Goal: Transaction & Acquisition: Purchase product/service

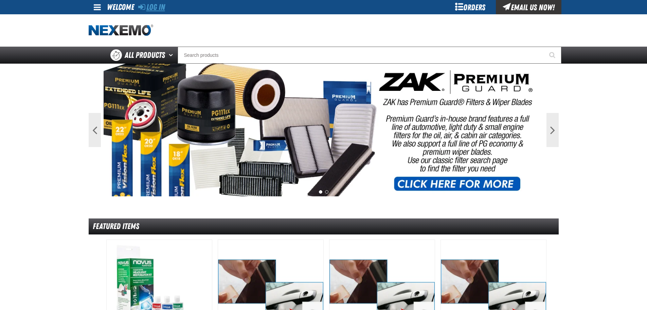
click at [155, 6] on link "Log In" at bounding box center [151, 7] width 27 height 10
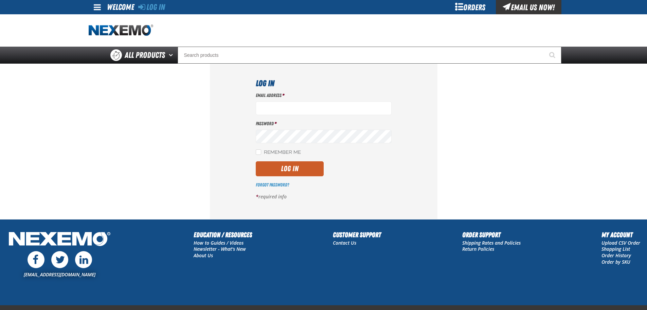
type input "gvfreceptionist@vtaig.com"
click at [273, 152] on label "Remember Me" at bounding box center [278, 152] width 45 height 6
click at [261, 152] on input "Remember Me" at bounding box center [258, 151] width 5 height 5
checkbox input "true"
click at [275, 168] on button "Log In" at bounding box center [290, 168] width 68 height 15
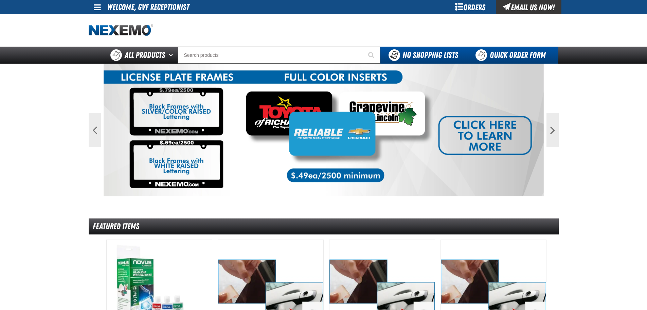
click at [498, 52] on link "Quick Order Form" at bounding box center [513, 55] width 92 height 17
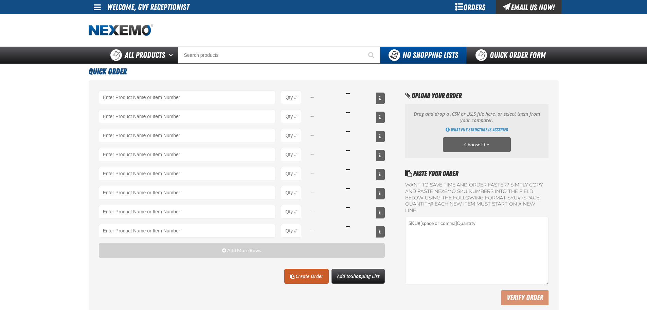
click at [100, 8] on span at bounding box center [97, 7] width 7 height 8
click at [308, 27] on div at bounding box center [324, 30] width 470 height 32
click at [458, 4] on div "Orders" at bounding box center [470, 7] width 51 height 14
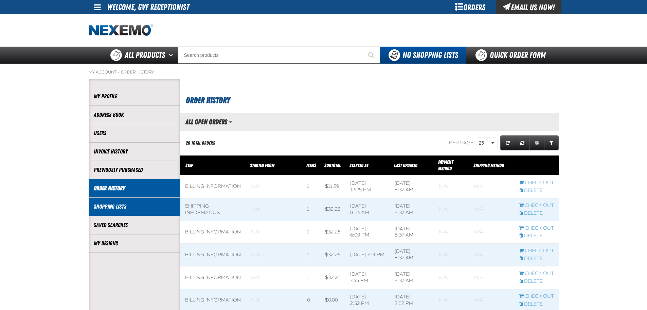
scroll to position [0, 0]
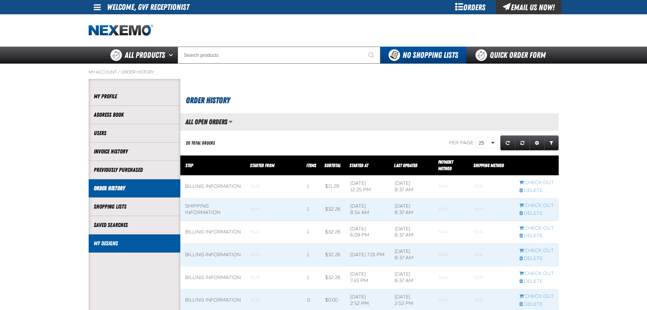
click at [118, 243] on link "My Designs" at bounding box center [135, 243] width 82 height 8
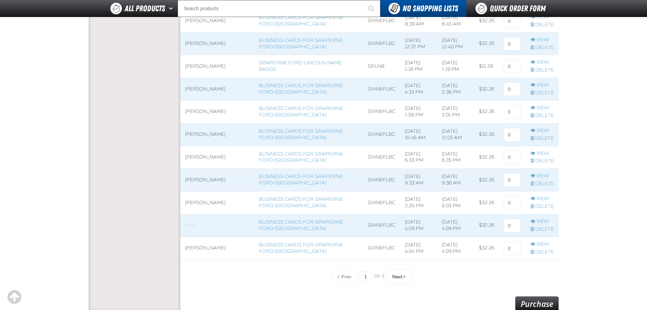
scroll to position [453, 0]
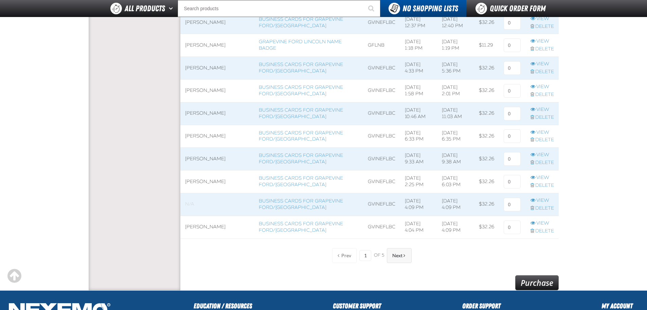
click at [398, 256] on span "Next" at bounding box center [398, 255] width 10 height 5
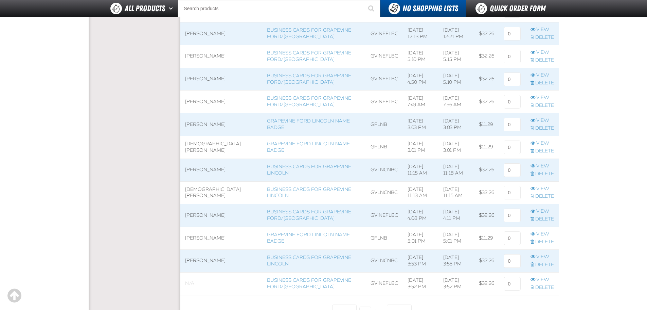
scroll to position [453, 0]
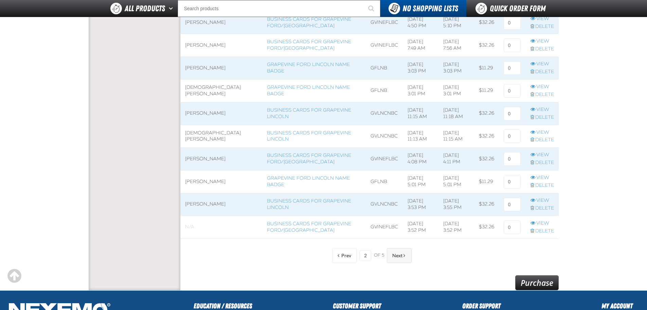
click at [396, 256] on span "Next" at bounding box center [398, 255] width 10 height 5
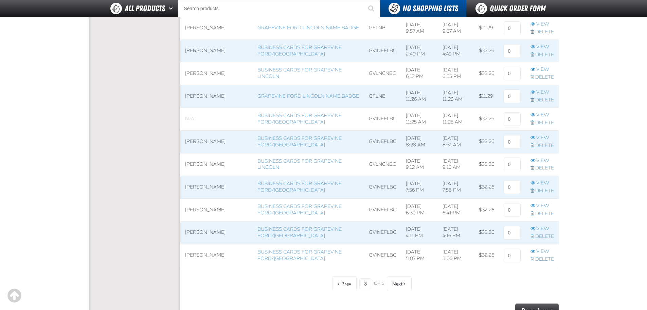
scroll to position [453, 0]
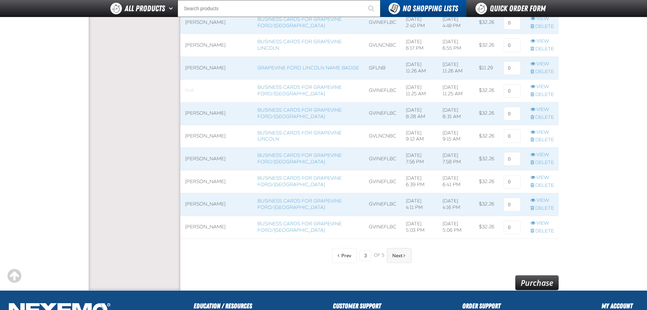
click at [394, 255] on span "Next" at bounding box center [398, 255] width 10 height 5
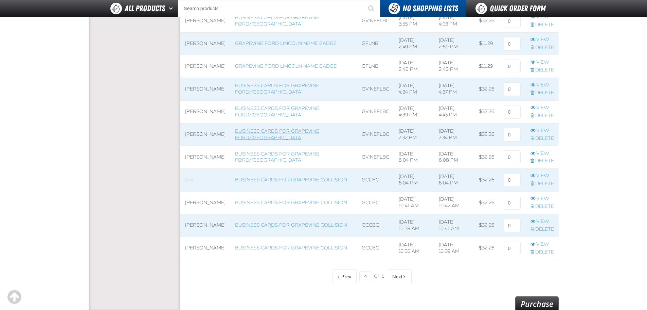
scroll to position [453, 0]
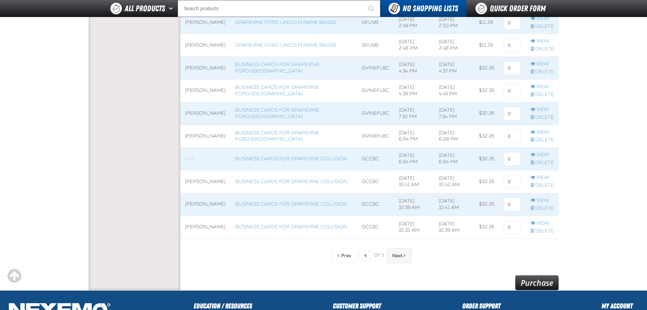
click at [397, 255] on span "Next" at bounding box center [398, 255] width 10 height 5
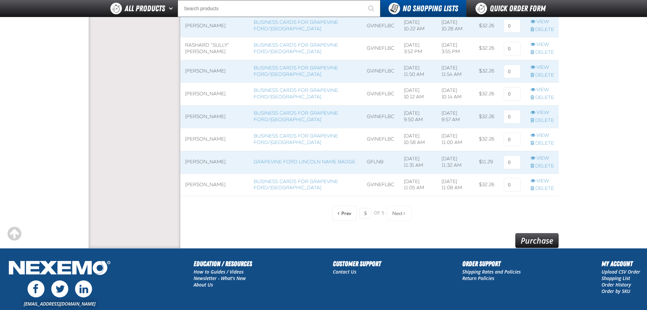
scroll to position [473, 0]
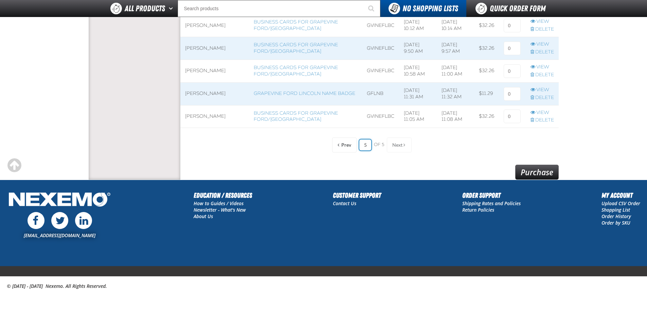
click at [363, 147] on input "5" at bounding box center [366, 144] width 12 height 11
click at [366, 147] on input "5" at bounding box center [366, 144] width 12 height 11
type input "1"
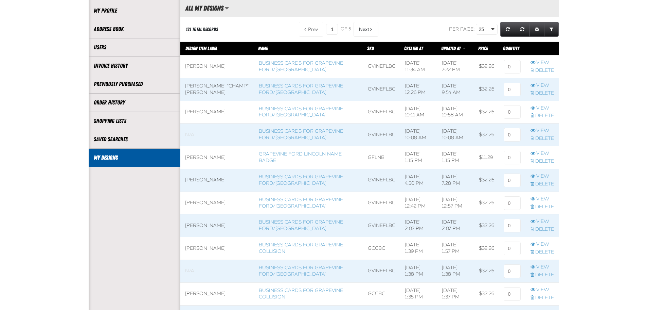
scroll to position [20, 0]
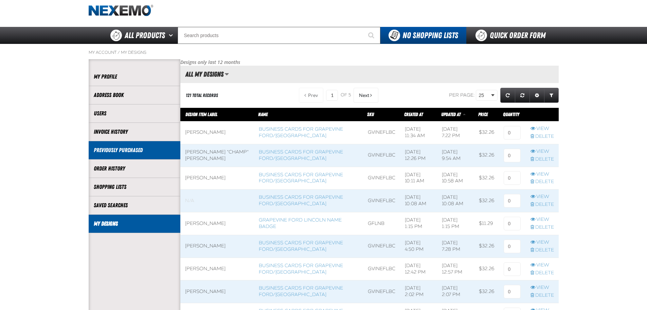
click at [137, 150] on link "Previously Purchased" at bounding box center [135, 150] width 82 height 8
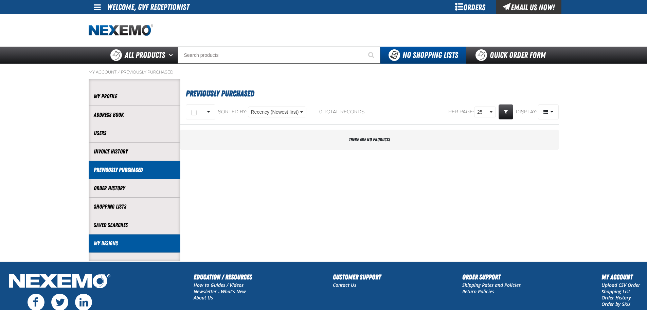
click at [140, 241] on link "My Designs" at bounding box center [135, 243] width 82 height 8
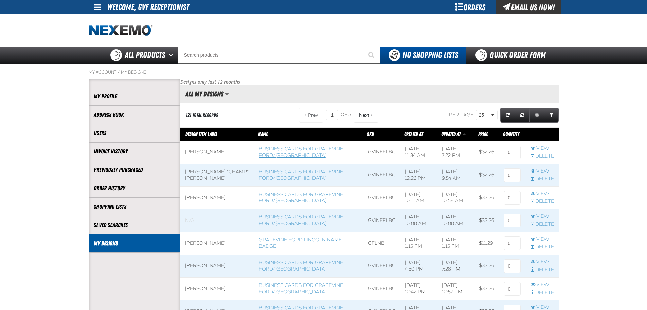
scroll to position [0, 0]
click at [547, 172] on link "View" at bounding box center [542, 171] width 23 height 6
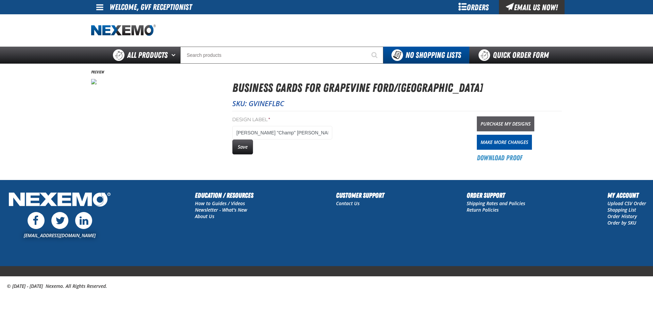
click at [515, 122] on link "Purchase My Designs" at bounding box center [504, 123] width 57 height 15
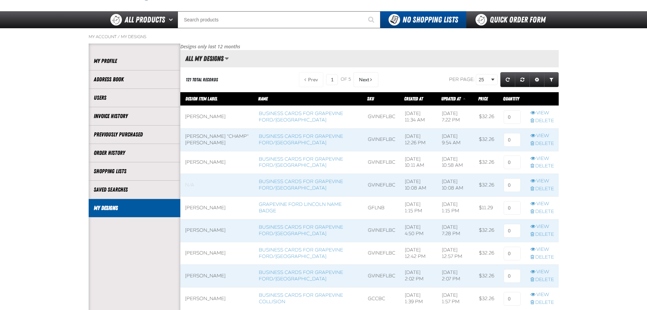
scroll to position [57, 0]
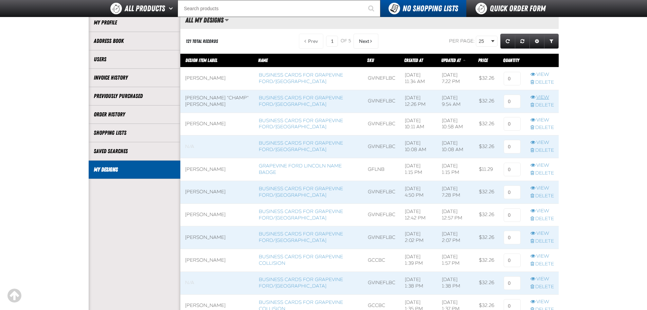
click at [539, 98] on link "View" at bounding box center [542, 97] width 23 height 6
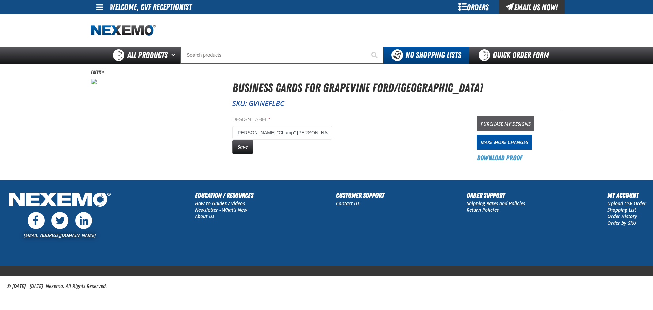
click at [502, 123] on link "Purchase My Designs" at bounding box center [504, 123] width 57 height 15
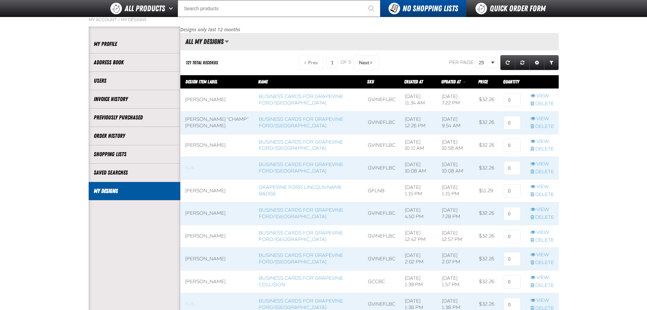
scroll to position [57, 0]
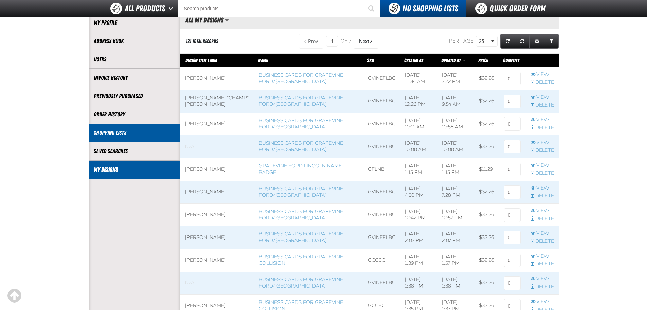
click at [147, 132] on link "Shopping Lists" at bounding box center [135, 133] width 82 height 8
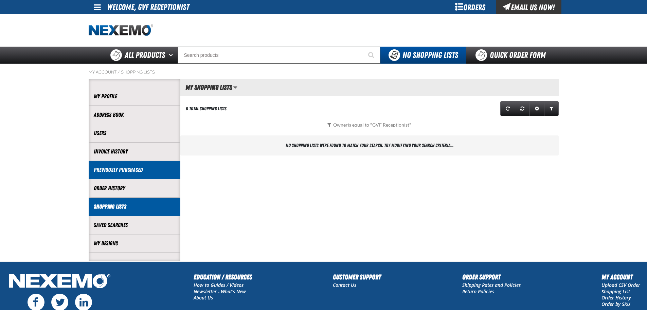
click at [137, 170] on link "Previously Purchased" at bounding box center [135, 170] width 82 height 8
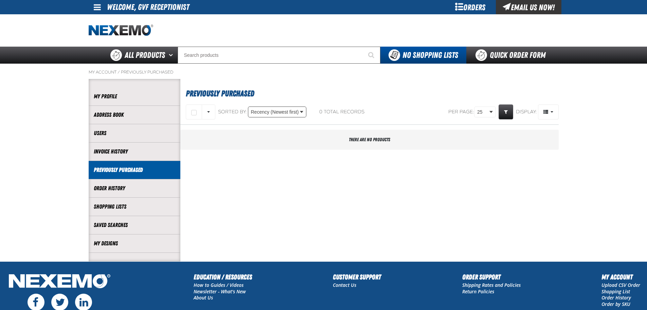
click at [286, 112] on body "Skip to Main Content Staging Site 5.1 Upgrade Site My Account My Account Suppor…" at bounding box center [323, 195] width 647 height 391
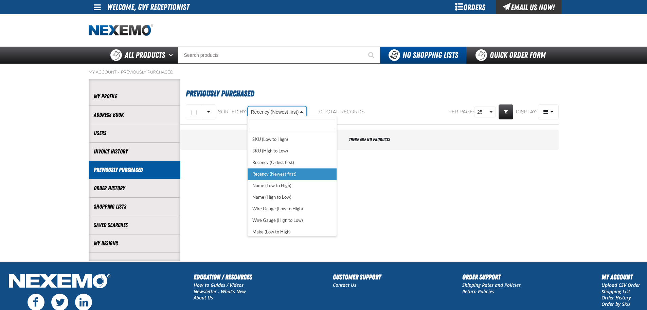
click at [286, 112] on body "Skip to Main Content Staging Site 5.1 Upgrade Site My Account My Account Suppor…" at bounding box center [323, 195] width 647 height 391
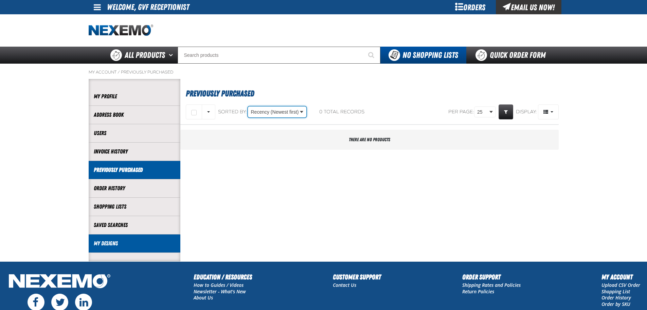
click at [143, 240] on link "My Designs" at bounding box center [135, 243] width 82 height 8
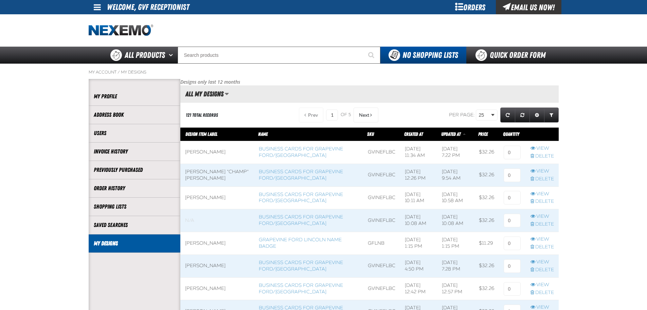
scroll to position [0, 0]
click at [514, 174] on input at bounding box center [512, 175] width 17 height 14
click at [512, 174] on input at bounding box center [512, 175] width 17 height 14
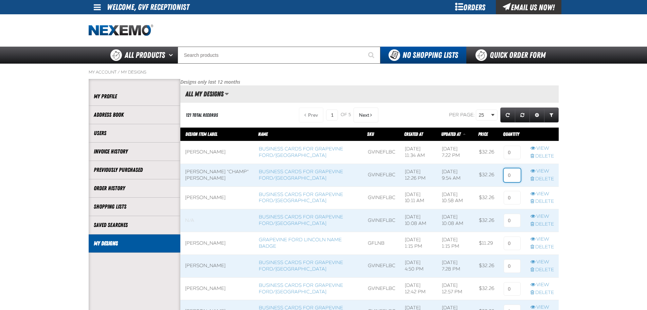
click at [509, 175] on input at bounding box center [512, 175] width 17 height 14
drag, startPoint x: 507, startPoint y: 176, endPoint x: 500, endPoint y: 175, distance: 7.2
click at [499, 176] on td at bounding box center [512, 174] width 27 height 23
drag, startPoint x: 514, startPoint y: 173, endPoint x: 486, endPoint y: 177, distance: 27.8
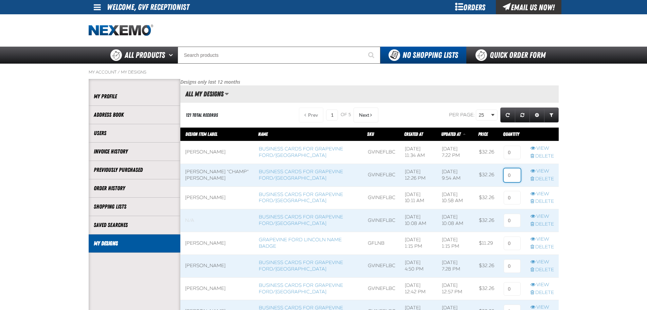
click at [485, 177] on tr "Garry "Champ" Johnson Business Cards for Grapevine Ford/Lincoln GVINEFLBC 11/6/…" at bounding box center [369, 174] width 379 height 23
click at [509, 175] on input at bounding box center [512, 175] width 17 height 14
click at [510, 175] on input at bounding box center [512, 175] width 17 height 14
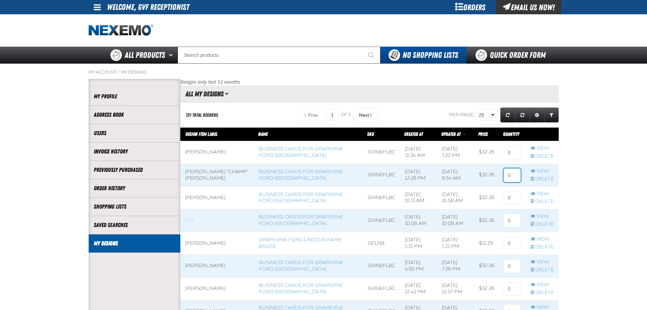
click at [510, 175] on input at bounding box center [512, 175] width 17 height 14
click at [540, 169] on link "View" at bounding box center [542, 171] width 23 height 6
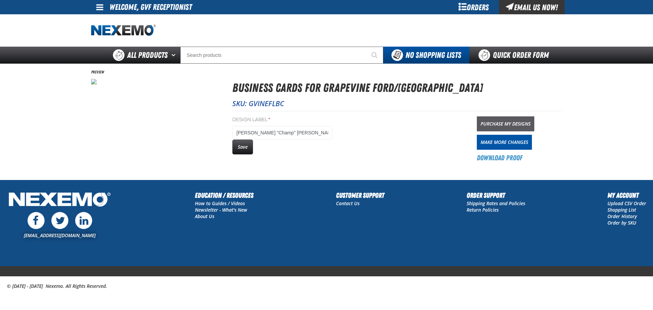
drag, startPoint x: 504, startPoint y: 123, endPoint x: 490, endPoint y: 123, distance: 13.3
click at [490, 123] on link "Purchase My Designs" at bounding box center [504, 123] width 57 height 15
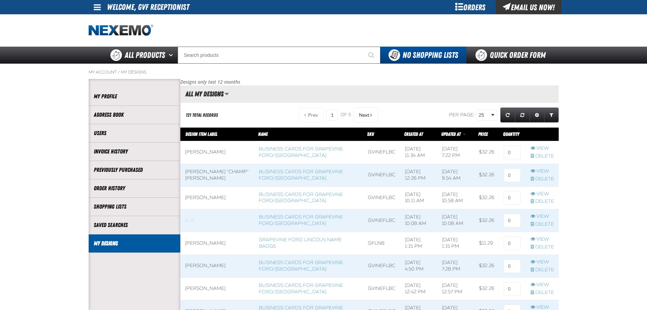
scroll to position [0, 0]
click at [467, 7] on div "Orders" at bounding box center [470, 7] width 51 height 14
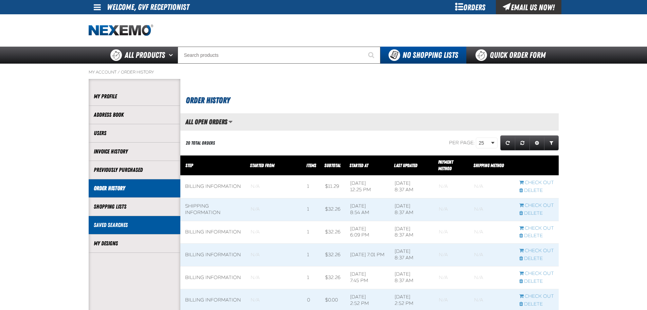
click at [128, 223] on link "Saved Searches" at bounding box center [135, 225] width 82 height 8
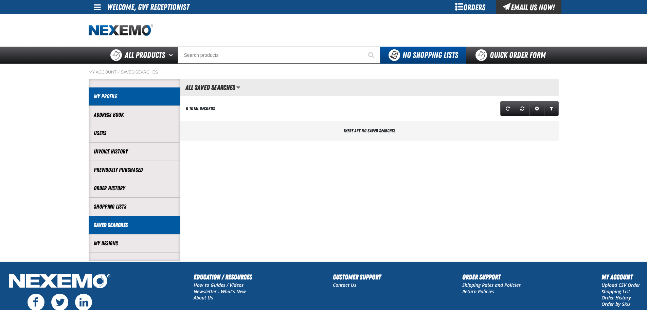
click at [137, 103] on li "My Profile" at bounding box center [135, 96] width 92 height 18
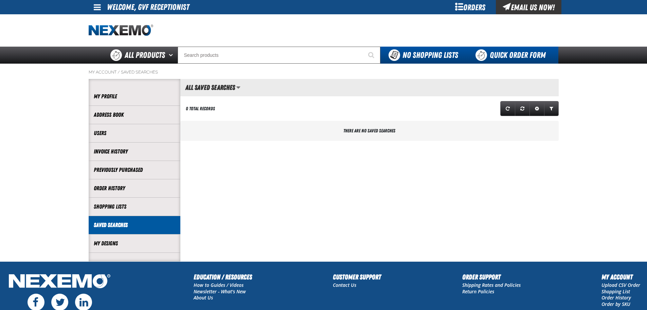
click at [489, 54] on link "Quick Order Form" at bounding box center [513, 55] width 92 height 17
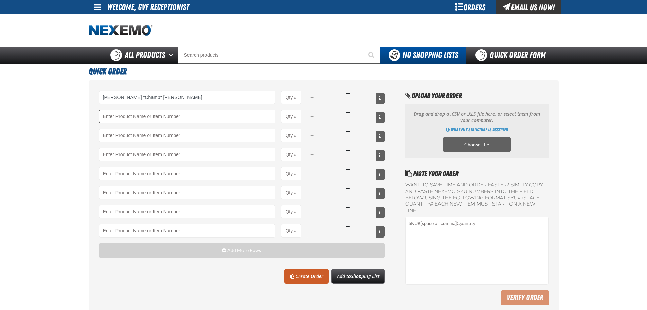
type input "Garry "Champ" Johnson"
click at [237, 113] on input "Product" at bounding box center [187, 116] width 177 height 14
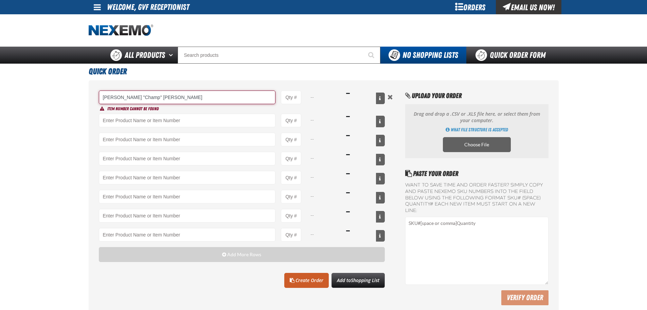
drag, startPoint x: 198, startPoint y: 93, endPoint x: 20, endPoint y: 94, distance: 178.1
click at [20, 94] on main "Quick Order Garry "Champ" Johnson -- Item number cannot be found -- -- -- -- --…" at bounding box center [323, 191] width 647 height 255
click at [497, 53] on link "Quick Order Form" at bounding box center [513, 55] width 92 height 17
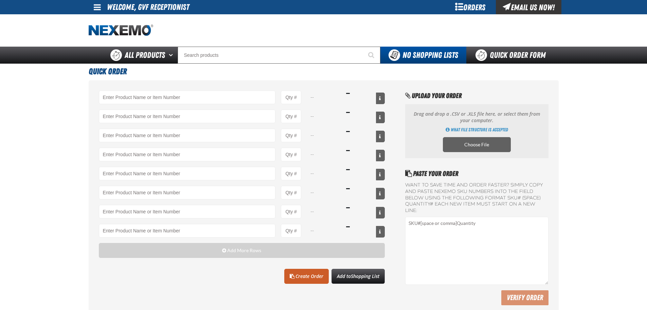
click at [453, 7] on div "Orders" at bounding box center [470, 7] width 51 height 14
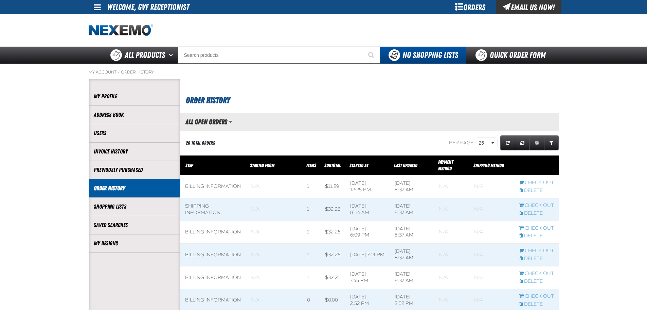
scroll to position [0, 0]
click at [146, 245] on link "My Designs" at bounding box center [135, 243] width 82 height 8
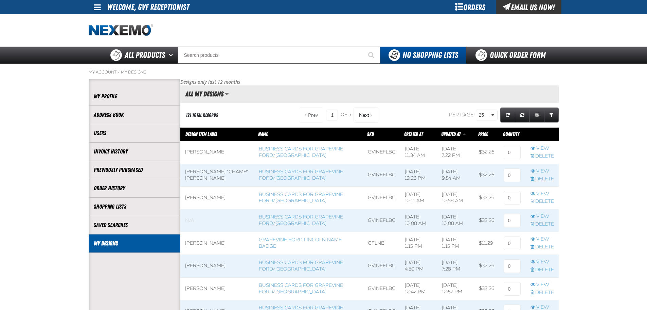
scroll to position [0, 0]
click at [539, 170] on link "View" at bounding box center [542, 171] width 23 height 6
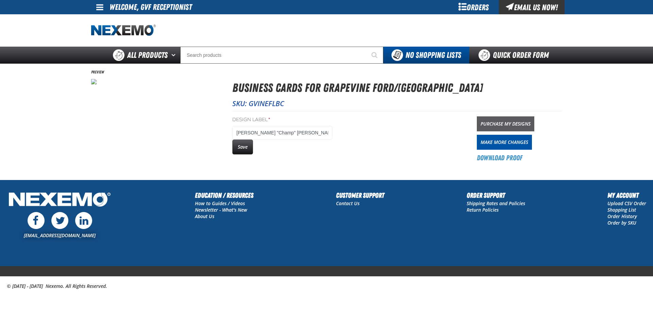
click at [492, 125] on link "Purchase My Designs" at bounding box center [504, 123] width 57 height 15
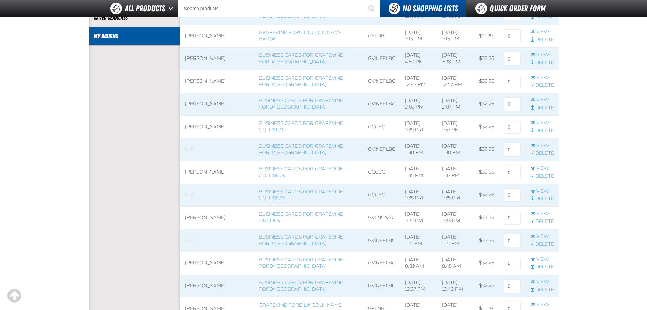
scroll to position [54, 0]
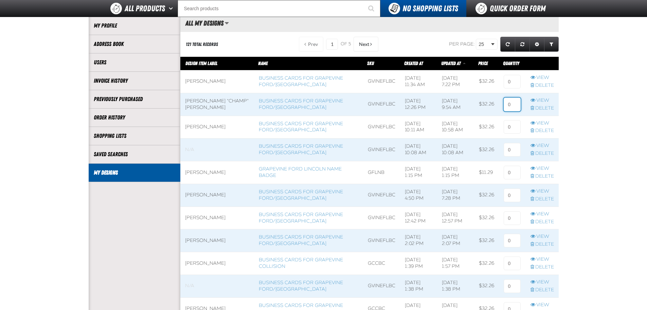
click at [507, 104] on input at bounding box center [512, 105] width 17 height 14
click at [514, 105] on input at bounding box center [512, 105] width 17 height 14
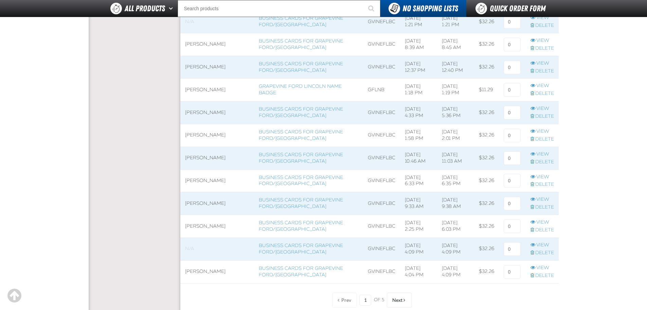
scroll to position [450, 0]
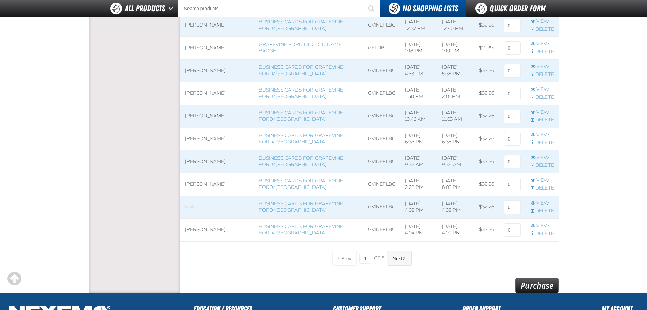
type input "1"
click at [401, 258] on span "Next" at bounding box center [398, 257] width 10 height 5
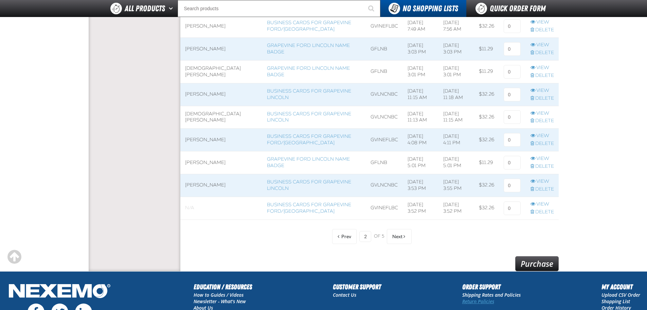
scroll to position [563, 0]
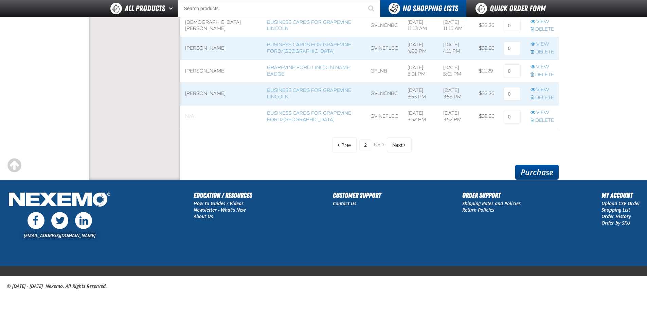
click at [533, 169] on link "Purchase" at bounding box center [538, 171] width 44 height 15
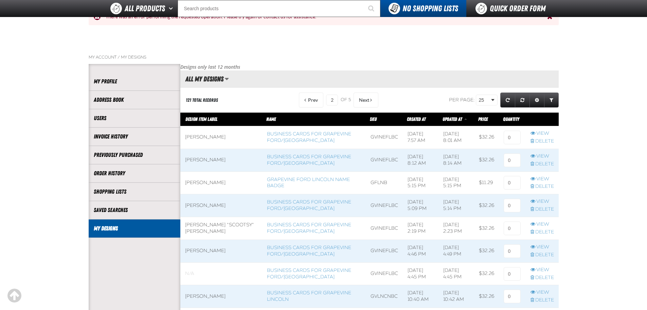
scroll to position [30, 0]
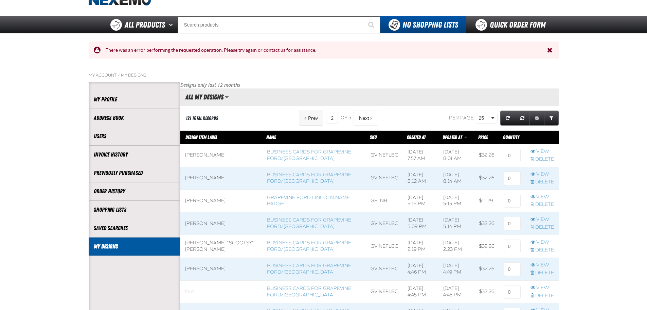
click at [315, 119] on span "Prev" at bounding box center [313, 117] width 10 height 5
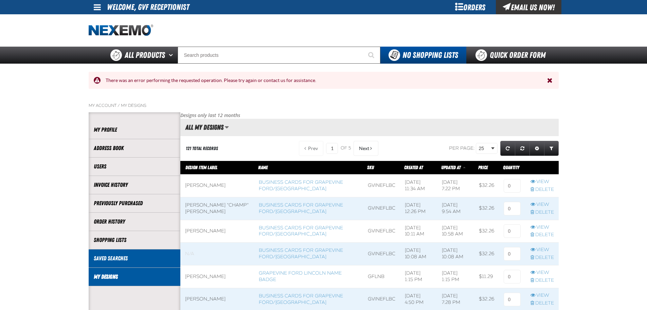
click at [117, 258] on link "Saved Searches" at bounding box center [135, 258] width 82 height 8
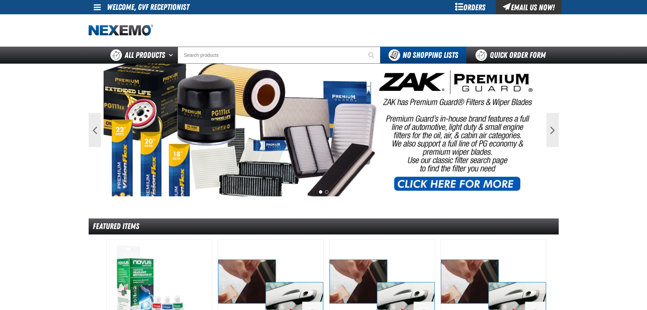
click at [470, 8] on div "Orders" at bounding box center [470, 7] width 51 height 14
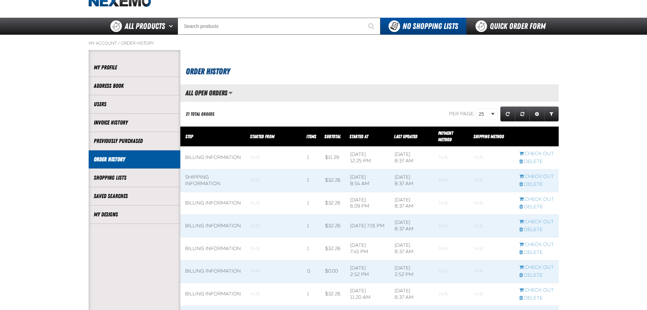
scroll to position [57, 0]
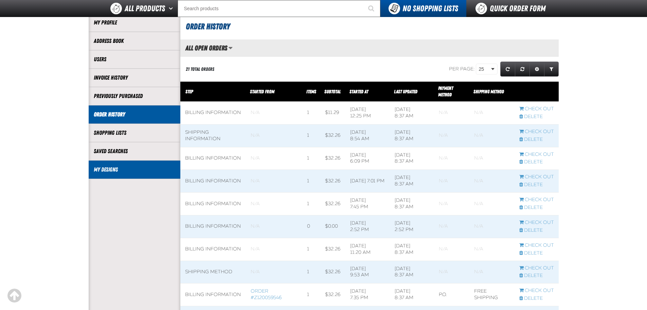
click at [124, 169] on link "My Designs" at bounding box center [135, 170] width 82 height 8
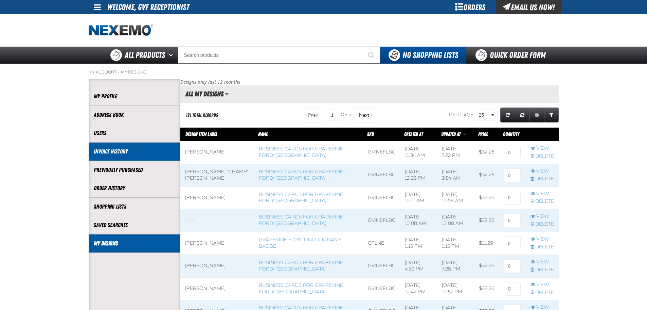
scroll to position [0, 0]
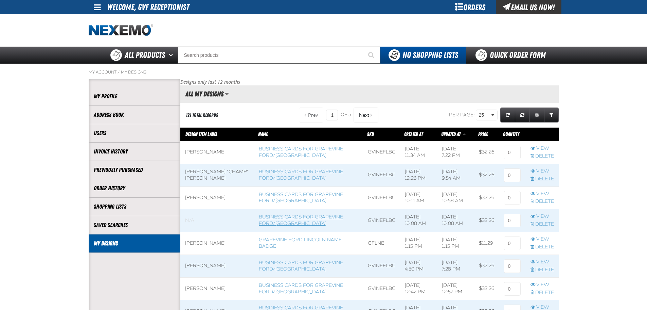
click at [289, 217] on link "Business Cards for Grapevine Ford/[GEOGRAPHIC_DATA]" at bounding box center [301, 220] width 84 height 12
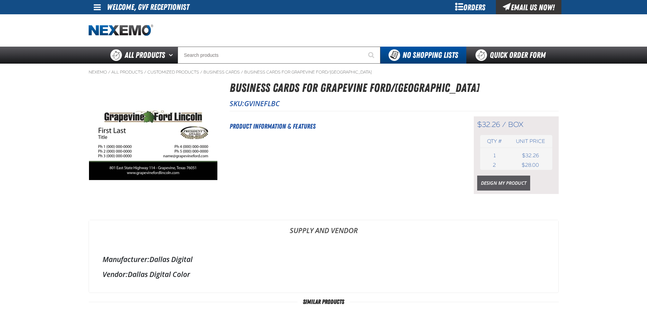
click at [494, 186] on link "Design My Product" at bounding box center [503, 182] width 53 height 15
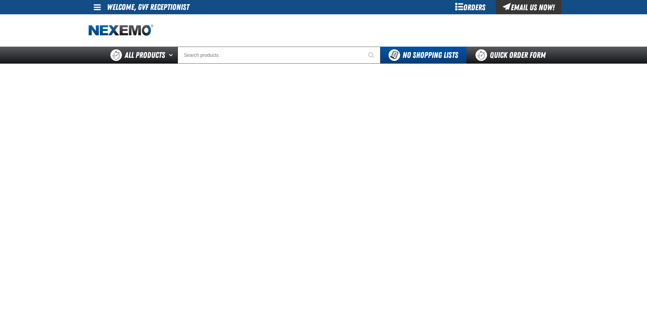
scroll to position [57, 0]
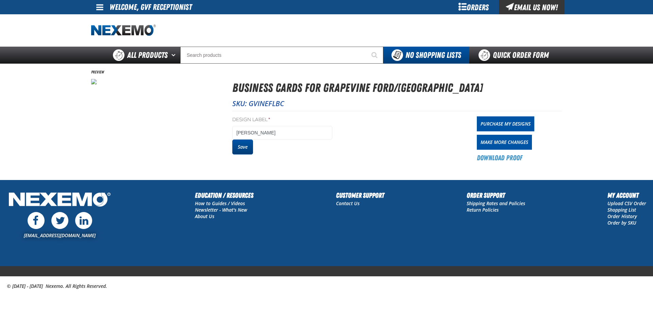
click at [242, 149] on button "Save" at bounding box center [242, 146] width 21 height 15
click at [499, 122] on link "Purchase My Designs" at bounding box center [504, 123] width 57 height 15
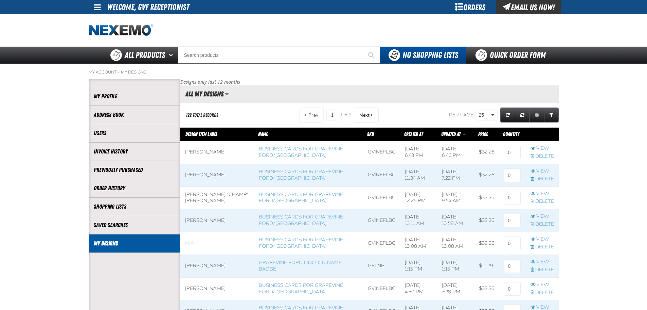
scroll to position [0, 0]
click at [509, 148] on input at bounding box center [512, 152] width 17 height 14
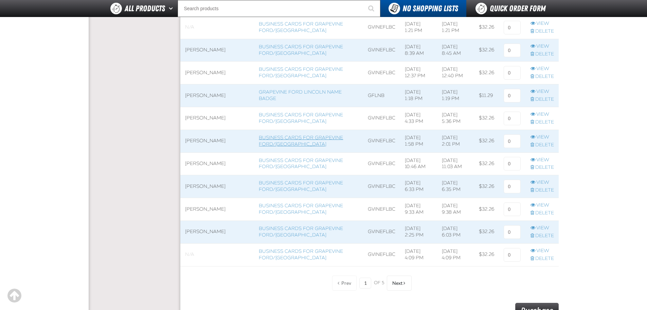
scroll to position [453, 0]
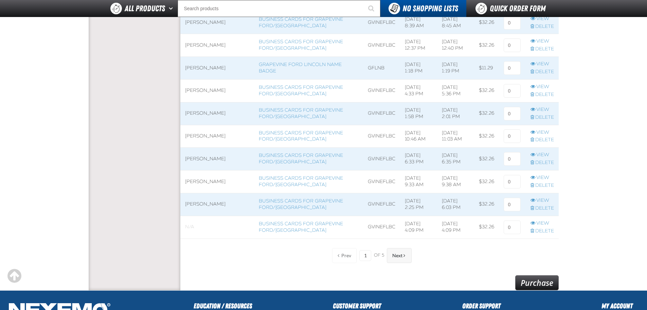
type input "1"
click at [394, 254] on span "Next" at bounding box center [398, 255] width 10 height 5
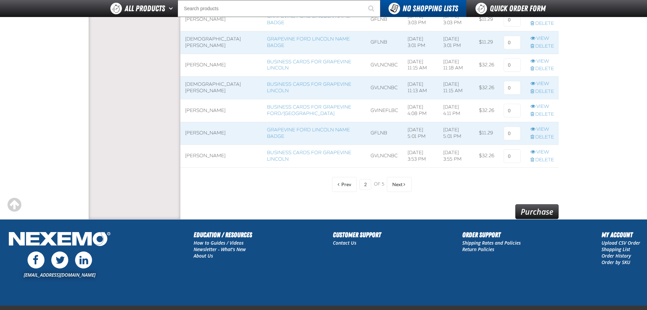
scroll to position [563, 0]
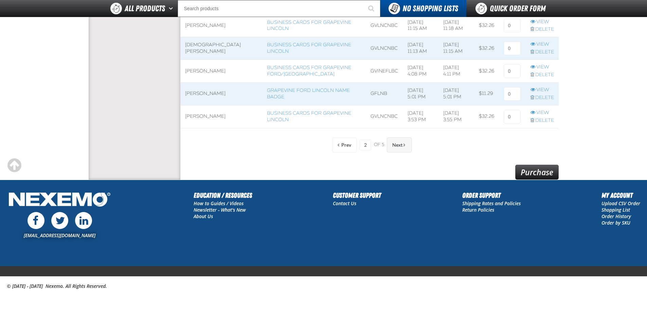
click at [399, 148] on button "Next" at bounding box center [399, 144] width 25 height 15
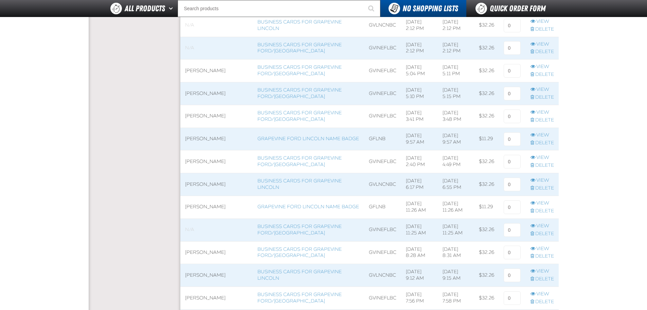
scroll to position [563, 0]
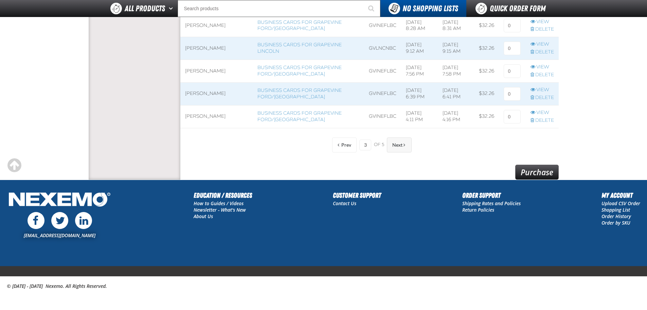
click at [401, 146] on span "Next" at bounding box center [398, 144] width 10 height 5
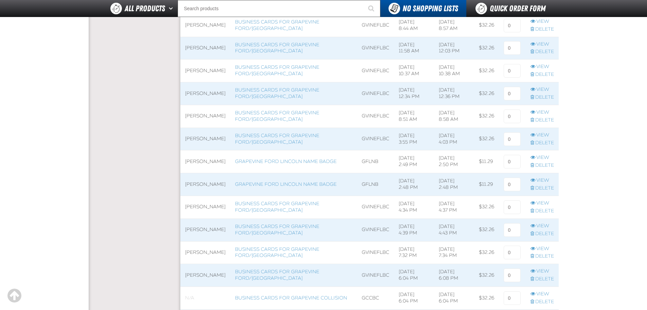
scroll to position [563, 0]
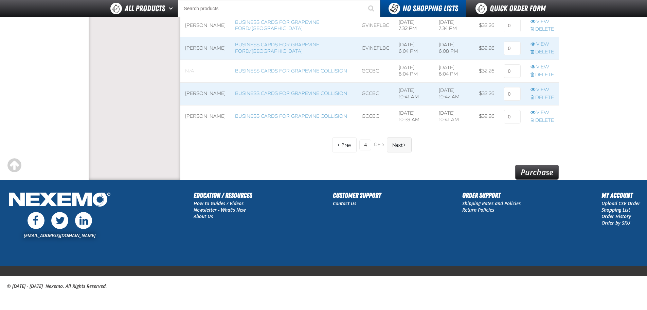
click at [400, 139] on button "Next" at bounding box center [399, 144] width 25 height 15
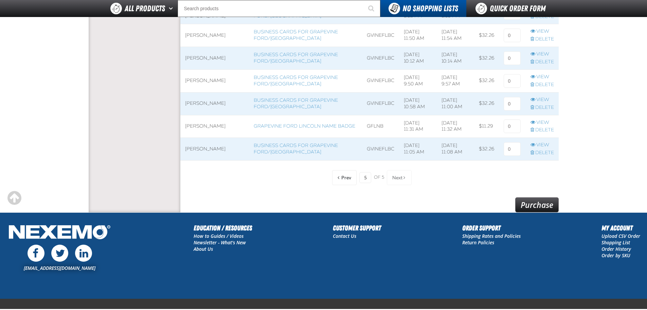
scroll to position [496, 0]
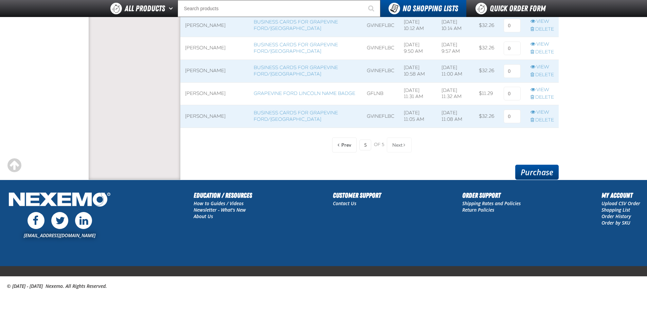
click at [532, 172] on link "Purchase" at bounding box center [538, 171] width 44 height 15
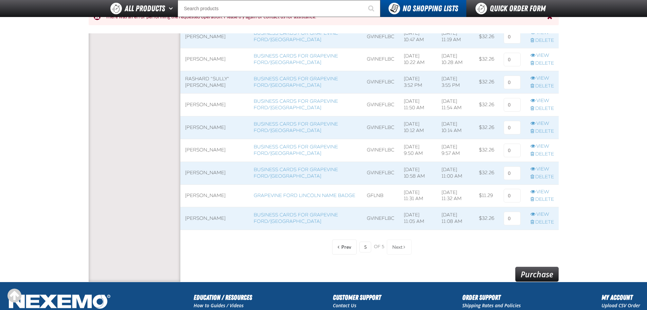
scroll to position [529, 0]
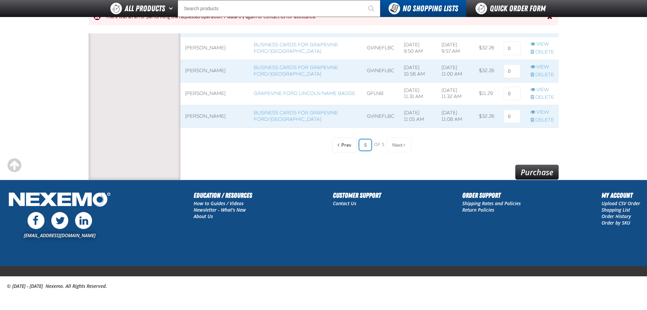
click at [363, 147] on input "5" at bounding box center [366, 144] width 12 height 11
click at [369, 145] on input "15" at bounding box center [366, 144] width 12 height 11
type input "1"
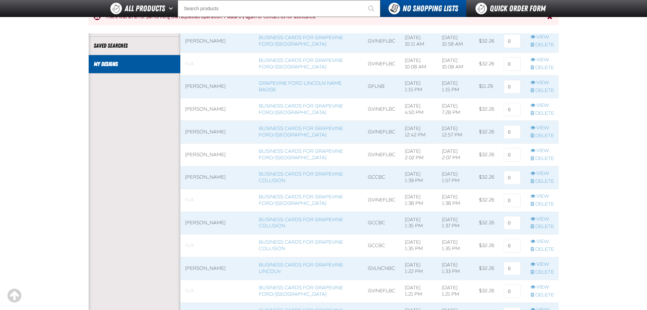
scroll to position [76, 0]
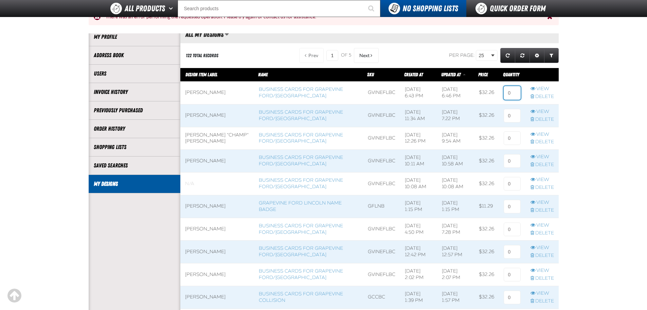
click at [510, 92] on input at bounding box center [512, 93] width 17 height 14
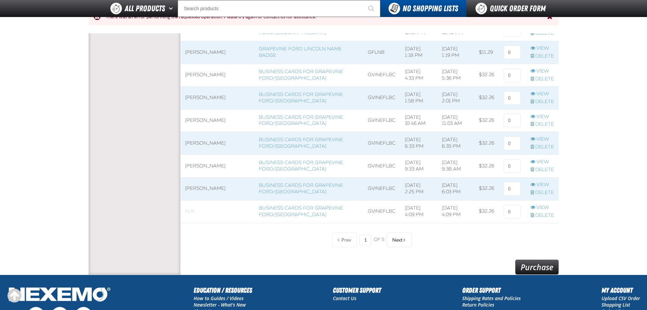
scroll to position [597, 0]
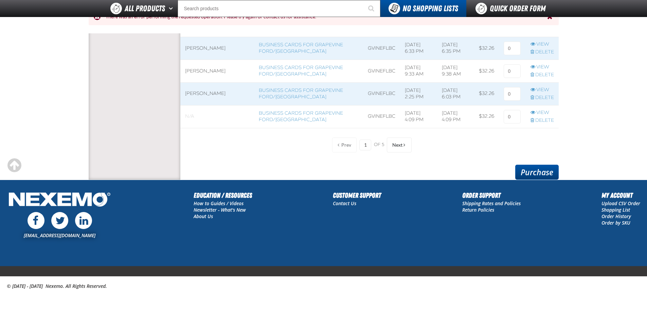
type input "1"
click at [533, 171] on link "Purchase" at bounding box center [538, 171] width 44 height 15
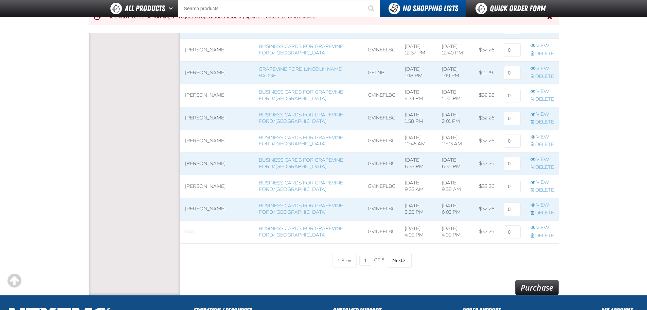
scroll to position [314, 0]
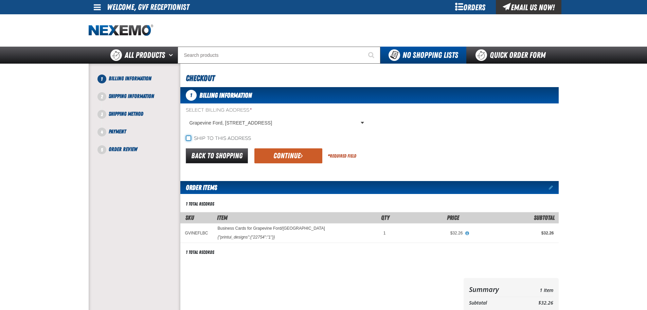
click at [190, 139] on input "Ship to this address" at bounding box center [188, 137] width 5 height 5
checkbox input "true"
click at [290, 157] on button "Continue" at bounding box center [289, 155] width 68 height 15
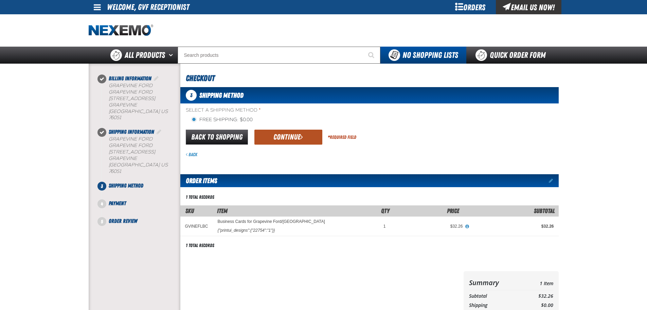
click at [287, 142] on button "Continue" at bounding box center [289, 136] width 68 height 15
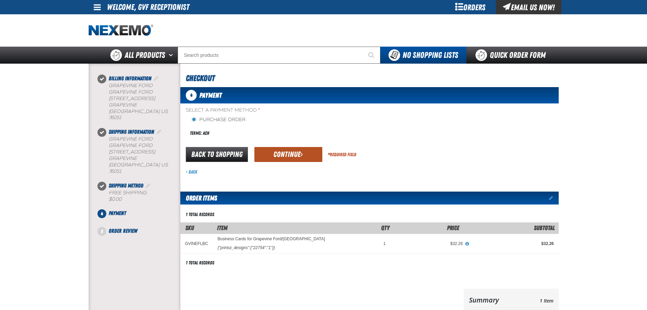
click at [281, 157] on button "Continue" at bounding box center [289, 154] width 68 height 15
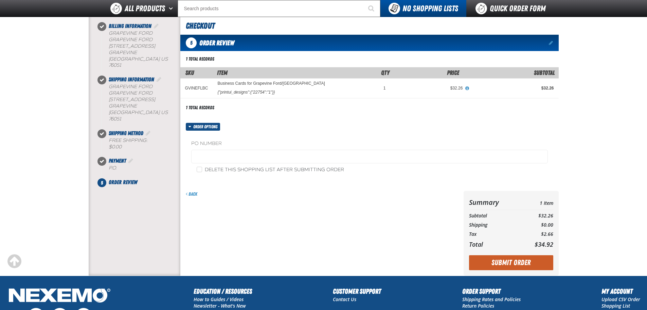
scroll to position [113, 0]
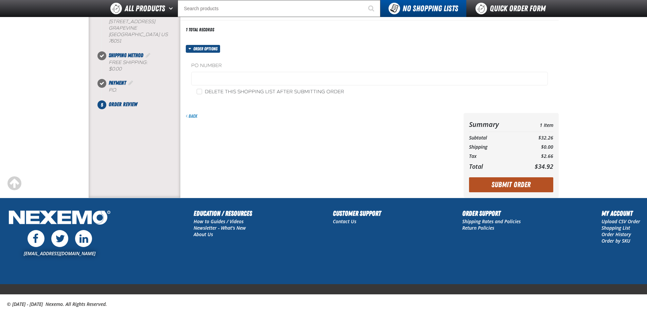
click at [486, 188] on button "Submit Order" at bounding box center [511, 184] width 84 height 15
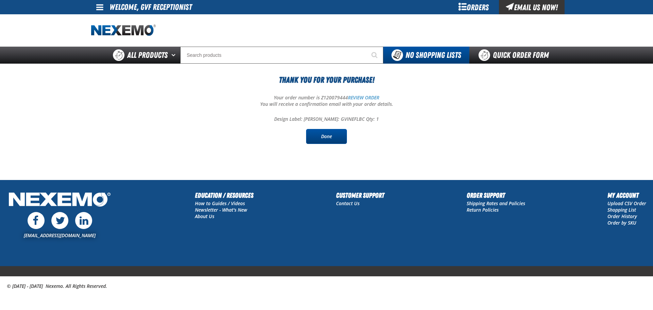
click at [329, 136] on link "Done" at bounding box center [326, 136] width 41 height 15
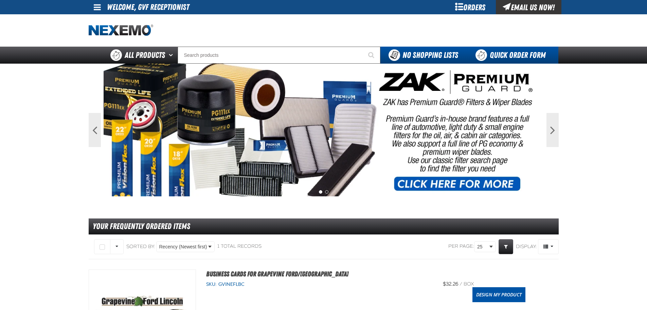
click at [513, 52] on link "Quick Order Form" at bounding box center [513, 55] width 92 height 17
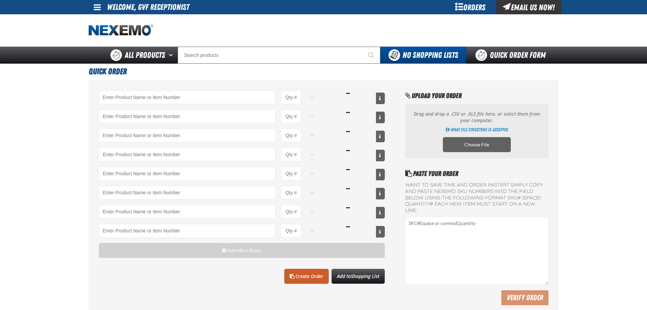
click at [462, 6] on div "Orders" at bounding box center [470, 7] width 51 height 14
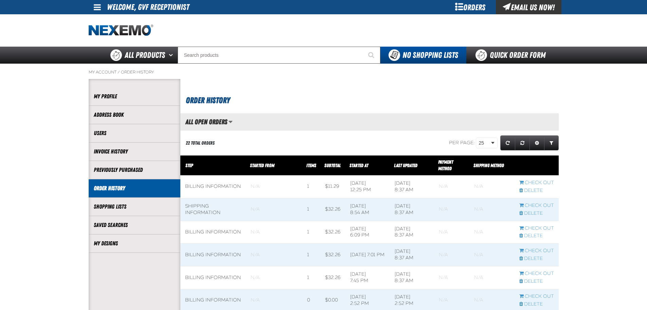
scroll to position [0, 0]
click at [131, 240] on link "My Designs" at bounding box center [135, 243] width 82 height 8
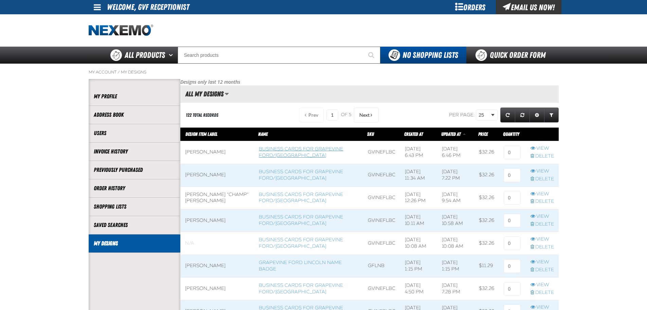
scroll to position [0, 0]
click at [511, 198] on input at bounding box center [512, 198] width 17 height 14
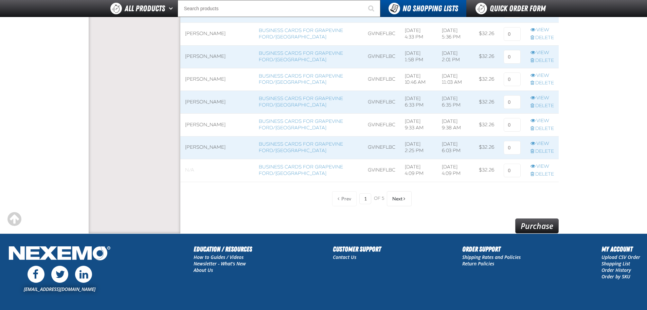
scroll to position [563, 0]
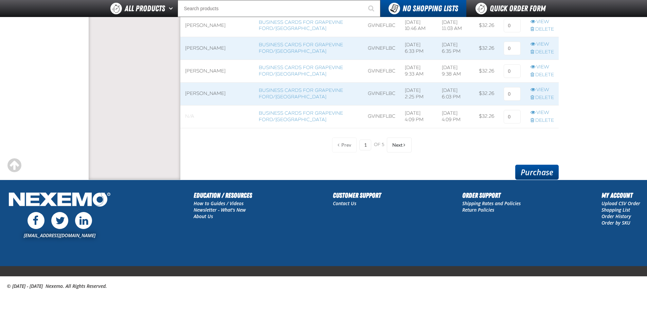
type input "1"
click at [538, 177] on link "Purchase" at bounding box center [538, 171] width 44 height 15
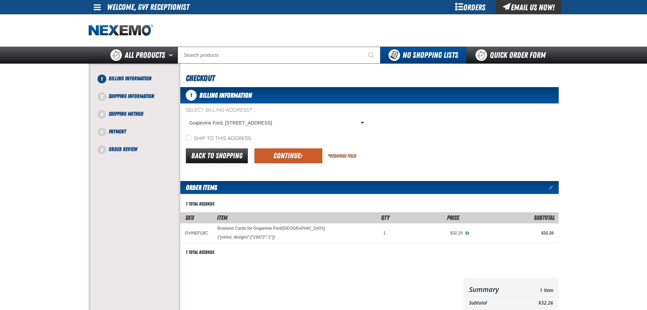
click at [212, 141] on label "Ship to this address" at bounding box center [218, 138] width 65 height 6
click at [191, 141] on input "Ship to this address" at bounding box center [188, 137] width 5 height 5
checkbox input "true"
click at [284, 155] on button "Continue" at bounding box center [289, 155] width 68 height 15
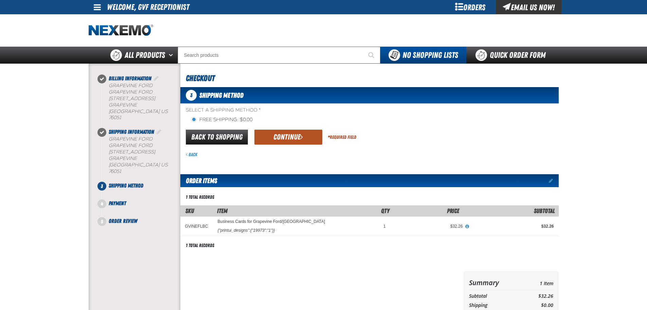
click at [296, 137] on button "Continue" at bounding box center [289, 136] width 68 height 15
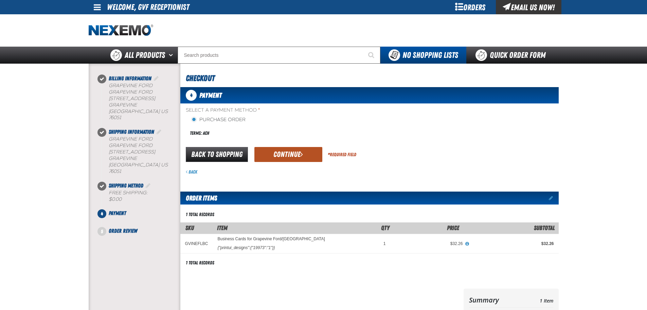
click at [286, 147] on button "Continue" at bounding box center [289, 154] width 68 height 15
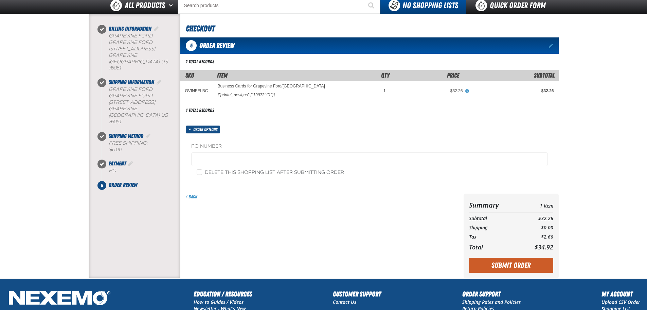
scroll to position [131, 0]
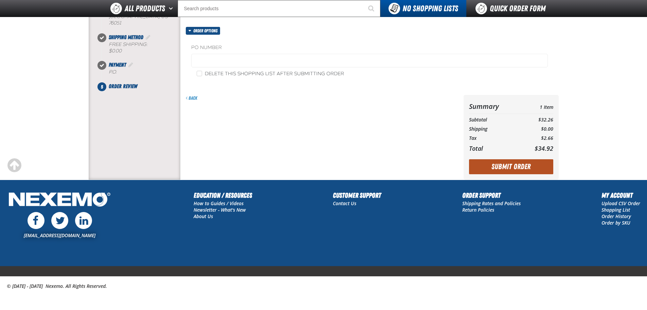
click at [487, 170] on button "Submit Order" at bounding box center [511, 166] width 84 height 15
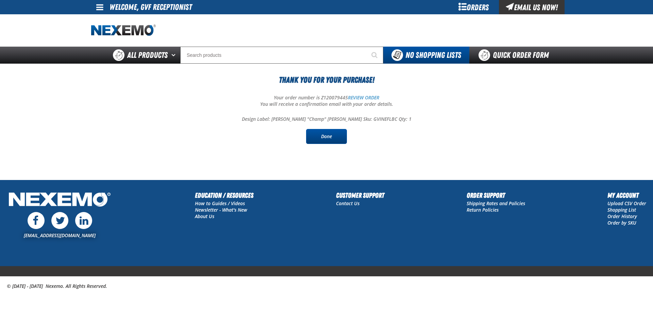
click at [327, 136] on link "Done" at bounding box center [326, 136] width 41 height 15
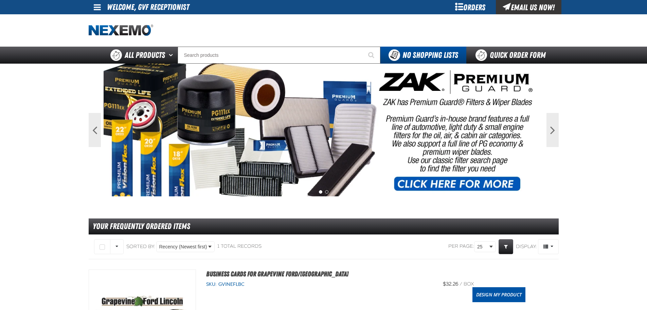
click at [477, 8] on div "Orders" at bounding box center [470, 7] width 51 height 14
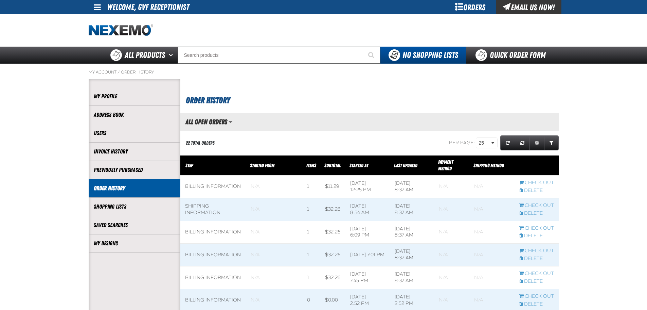
scroll to position [0, 0]
